Goal: Task Accomplishment & Management: Manage account settings

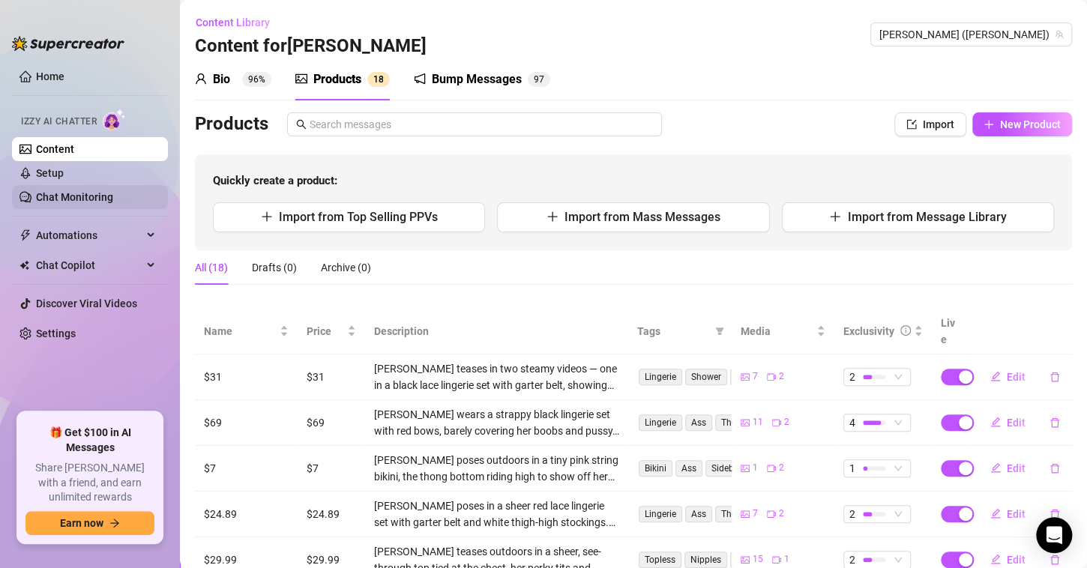
click at [58, 191] on link "Chat Monitoring" at bounding box center [74, 197] width 77 height 12
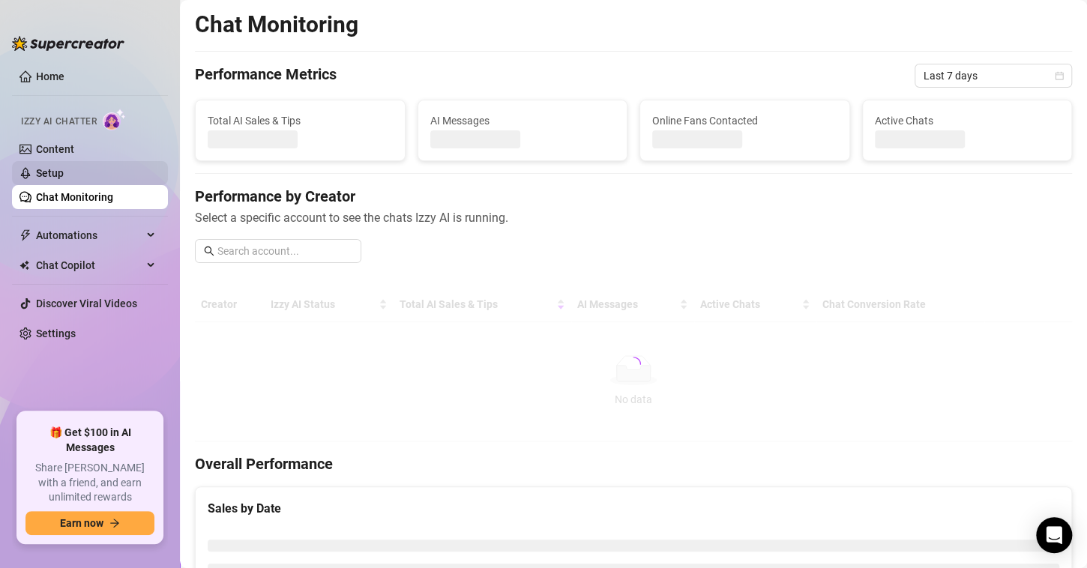
click at [64, 169] on link "Setup" at bounding box center [50, 173] width 28 height 12
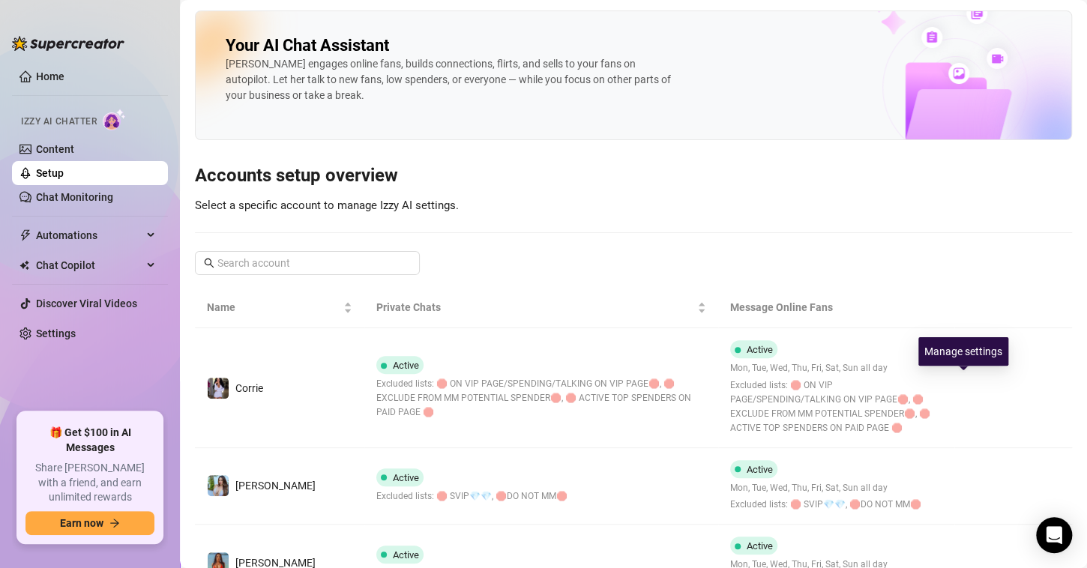
drag, startPoint x: 962, startPoint y: 378, endPoint x: 953, endPoint y: 406, distance: 29.2
click at [967, 378] on button "button" at bounding box center [979, 388] width 24 height 24
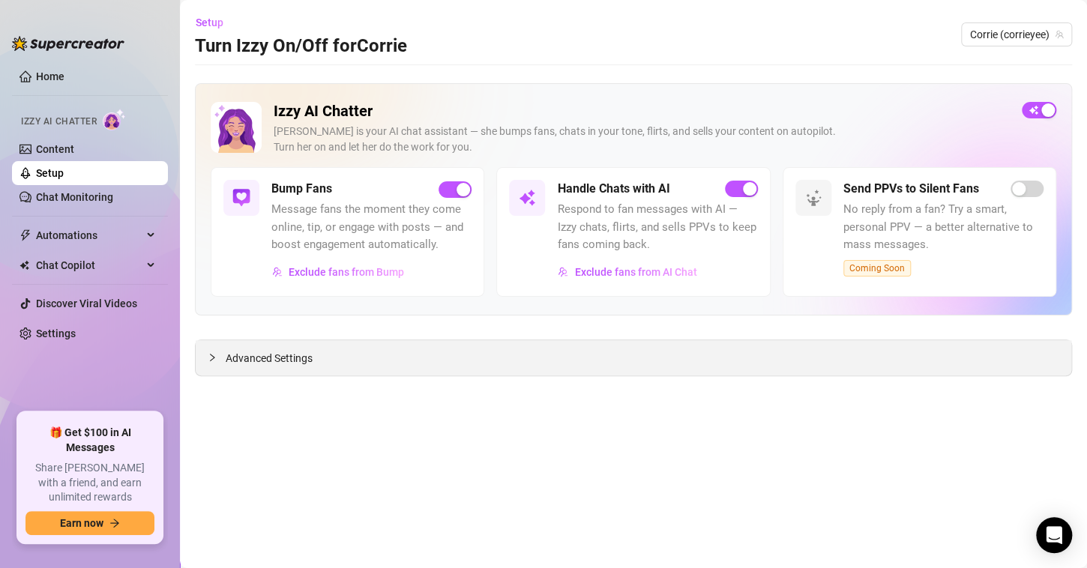
click at [827, 361] on div "Advanced Settings" at bounding box center [634, 357] width 876 height 35
click at [275, 354] on span "Advanced Settings" at bounding box center [269, 358] width 87 height 16
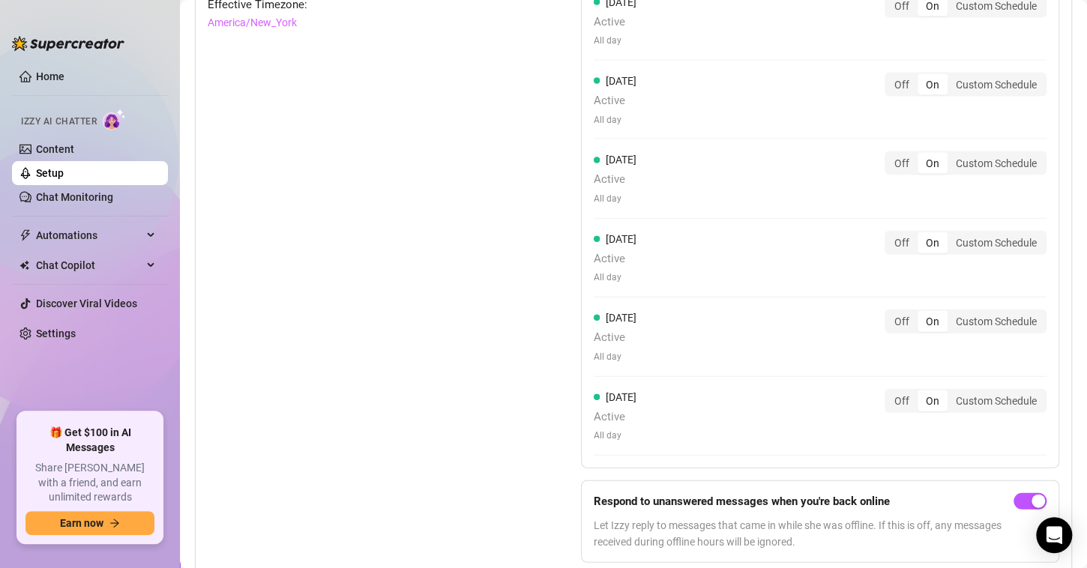
scroll to position [1545, 0]
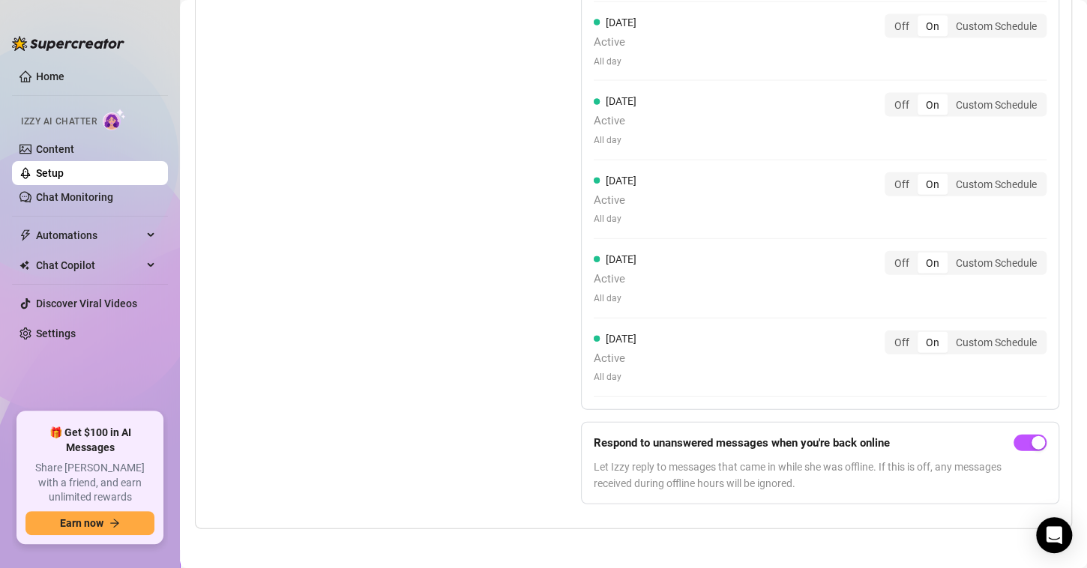
click at [516, 351] on div "Set Active Hours (Izzy Availability) Set specific hours when Izzy engaging with…" at bounding box center [634, 179] width 852 height 673
click at [408, 315] on div "Set Active Hours (Izzy Availability) Set specific hours when Izzy engaging with…" at bounding box center [357, 179] width 298 height 673
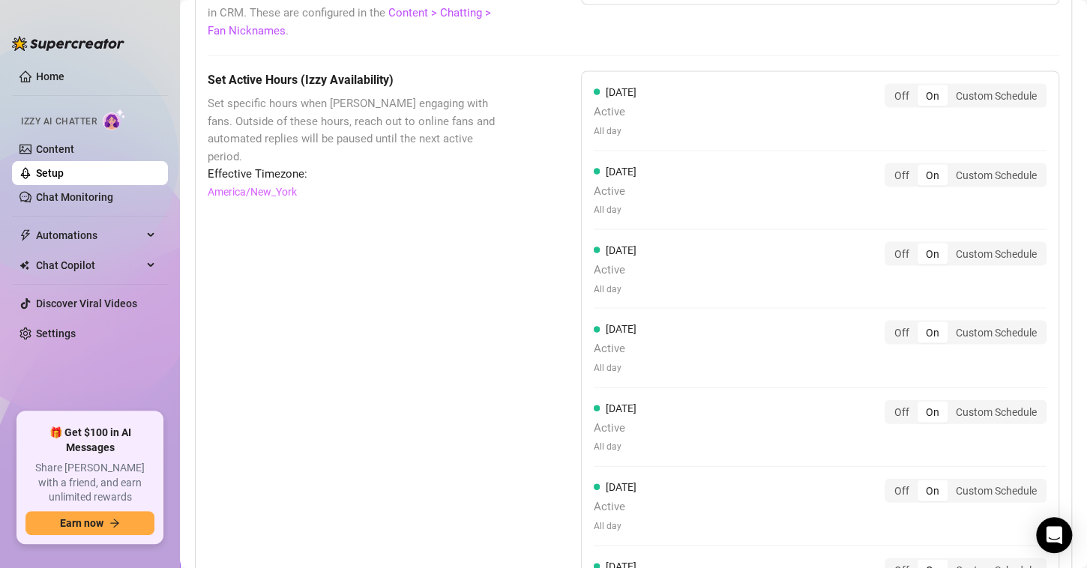
scroll to position [1320, 0]
click at [895, 403] on div "Off" at bounding box center [901, 409] width 31 height 21
click at [890, 401] on input "Off" at bounding box center [890, 401] width 0 height 0
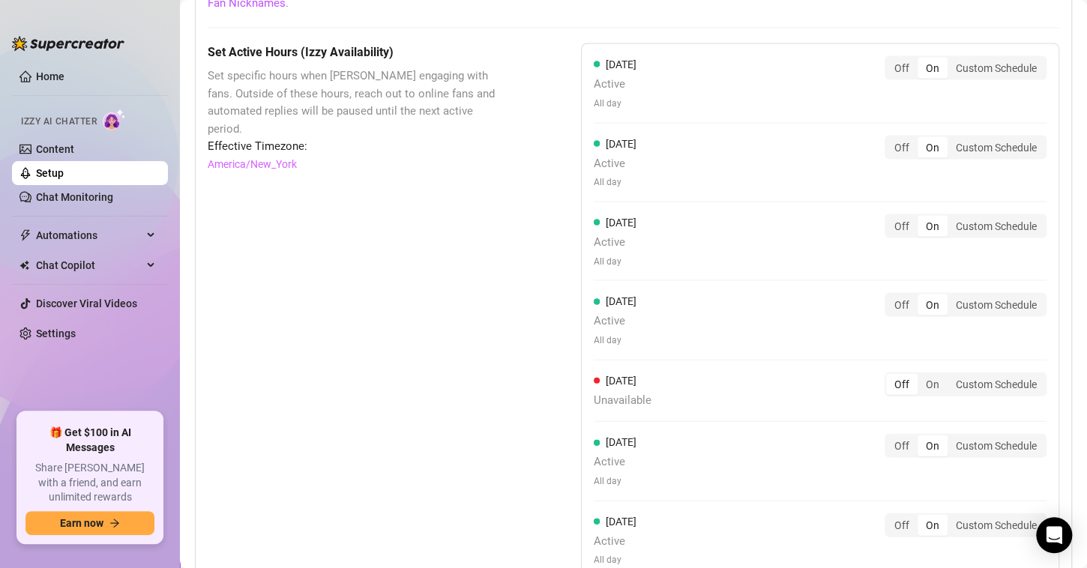
scroll to position [1500, 0]
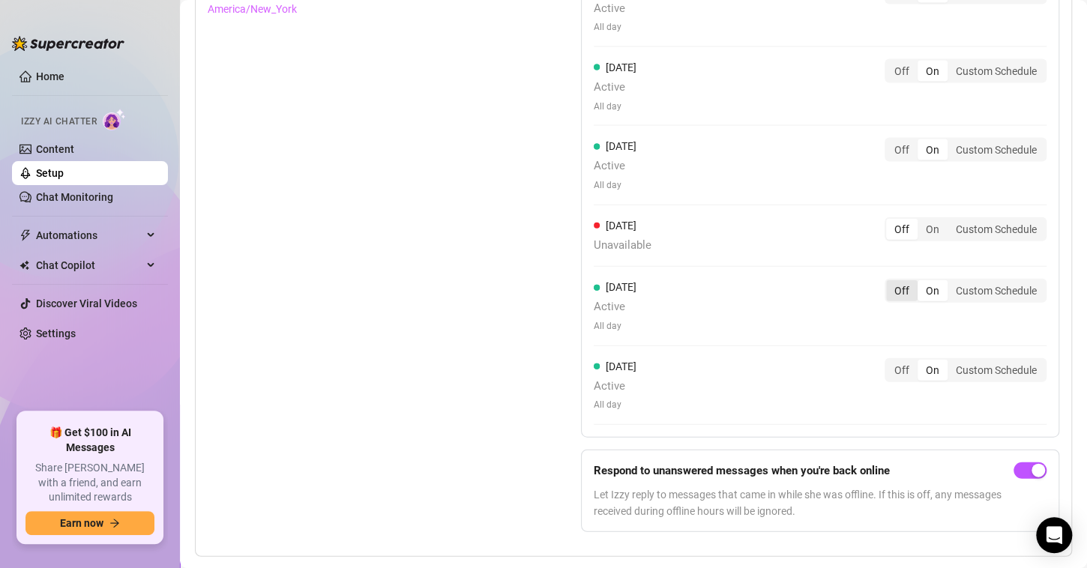
click at [889, 283] on div "Off" at bounding box center [901, 290] width 31 height 21
click at [890, 283] on input "Off" at bounding box center [890, 283] width 0 height 0
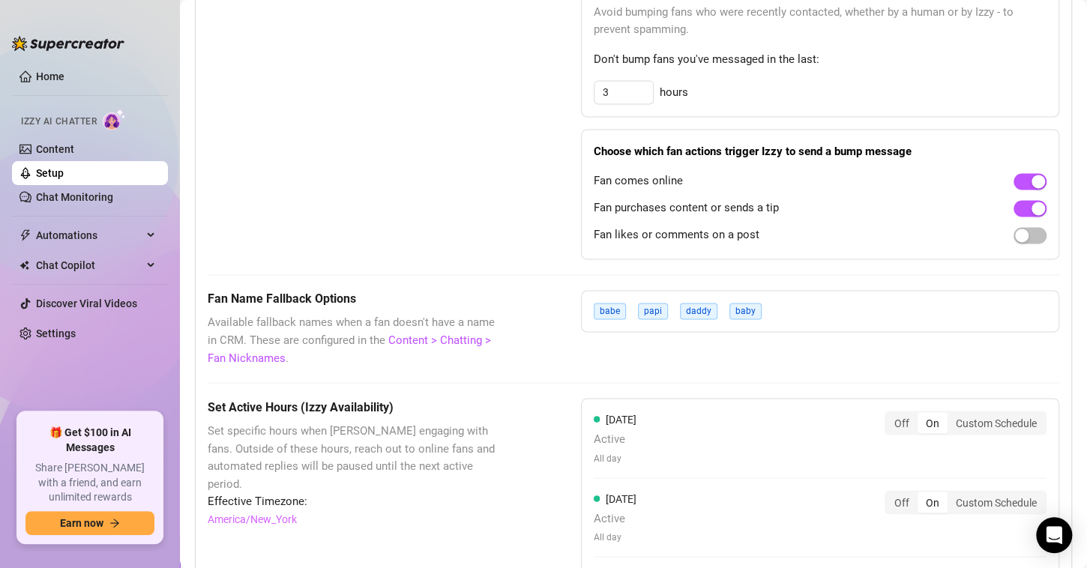
scroll to position [1350, 0]
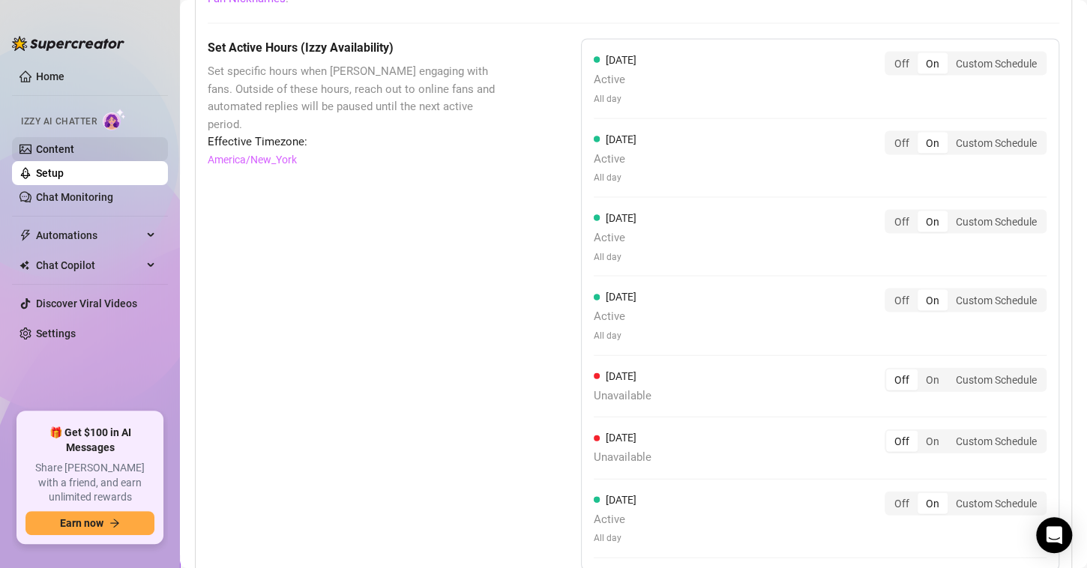
click at [59, 145] on link "Content" at bounding box center [55, 149] width 38 height 12
